Goal: Task Accomplishment & Management: Manage account settings

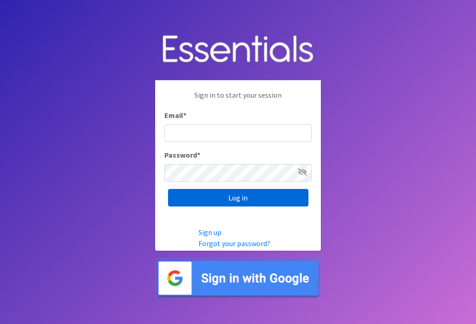
type input "[EMAIL_ADDRESS][DOMAIN_NAME]"
click at [233, 195] on input "Log in" at bounding box center [238, 198] width 141 height 18
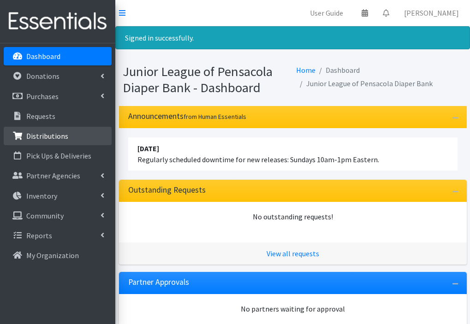
click at [61, 136] on p "Distributions" at bounding box center [47, 135] width 42 height 9
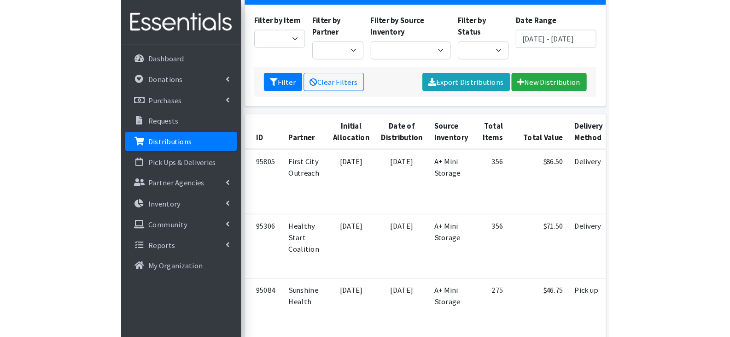
scroll to position [76, 0]
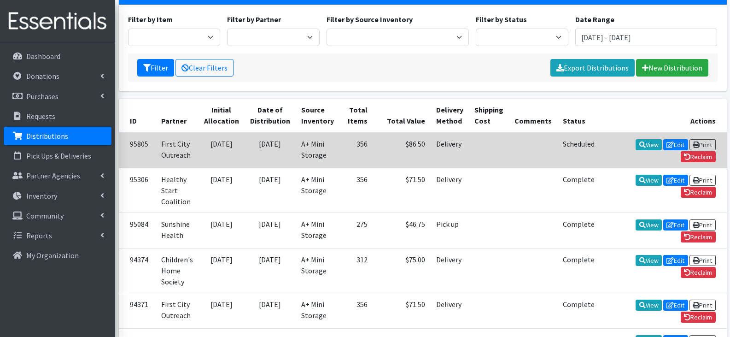
click at [469, 152] on td at bounding box center [489, 150] width 40 height 36
click at [469, 149] on link "View" at bounding box center [649, 144] width 26 height 11
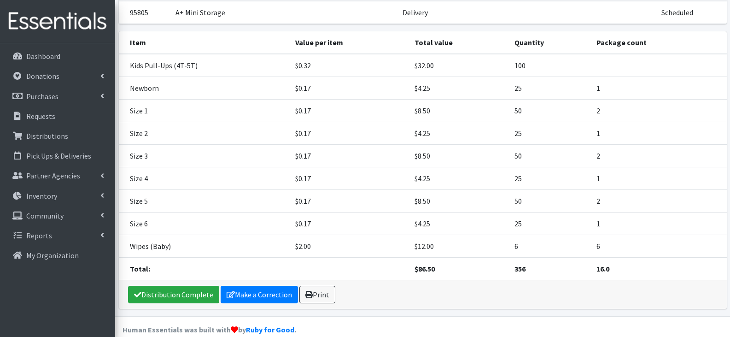
scroll to position [95, 0]
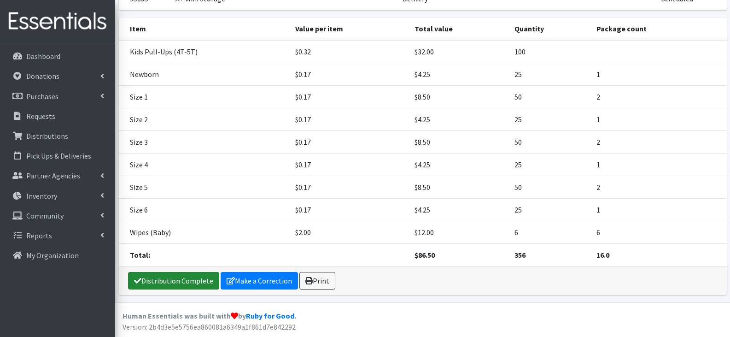
click at [162, 281] on link "Distribution Complete" at bounding box center [173, 281] width 91 height 18
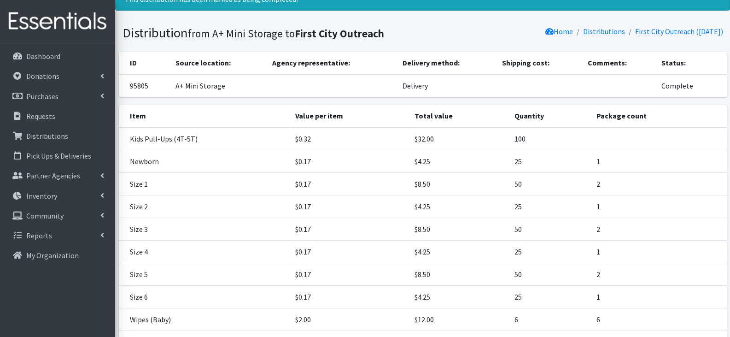
scroll to position [0, 0]
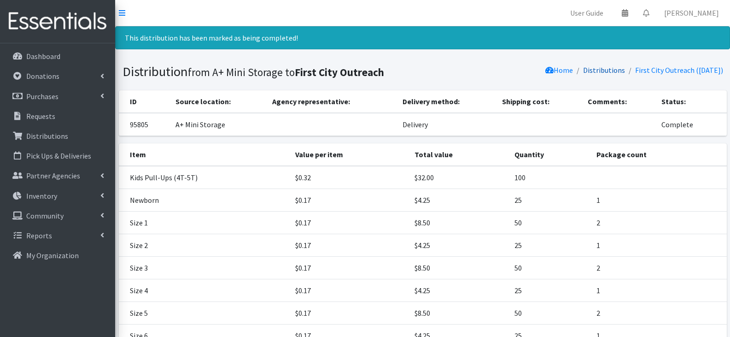
click at [602, 70] on link "Distributions" at bounding box center [604, 69] width 42 height 9
